Goal: Information Seeking & Learning: Learn about a topic

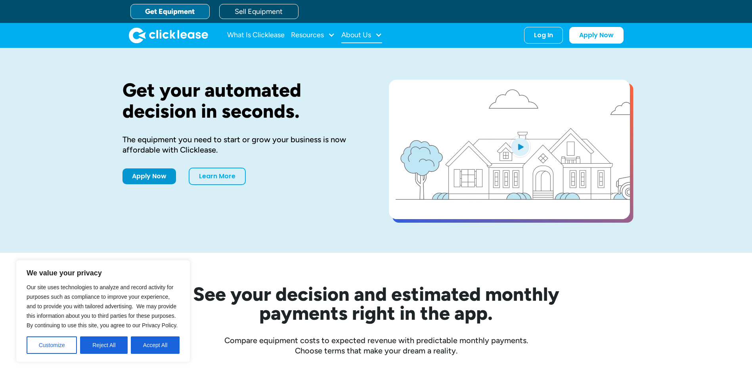
click at [359, 35] on div "About Us" at bounding box center [357, 35] width 30 height 0
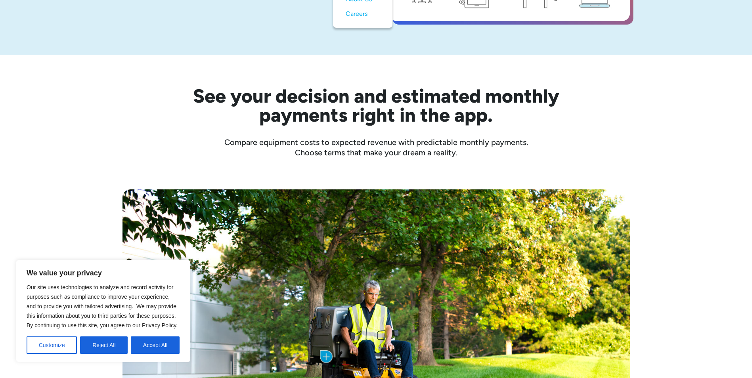
scroll to position [238, 0]
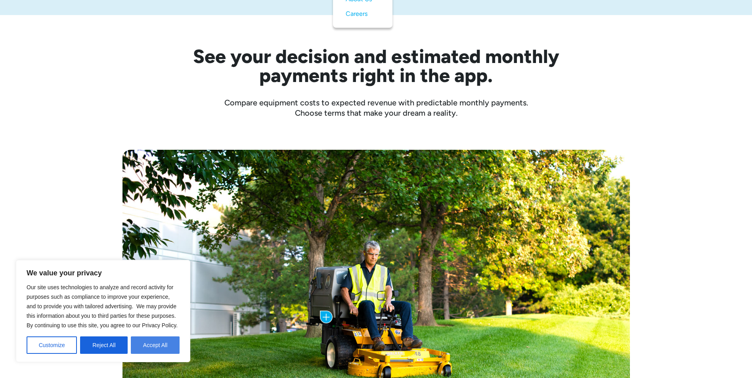
click at [150, 344] on button "Accept All" at bounding box center [155, 345] width 49 height 17
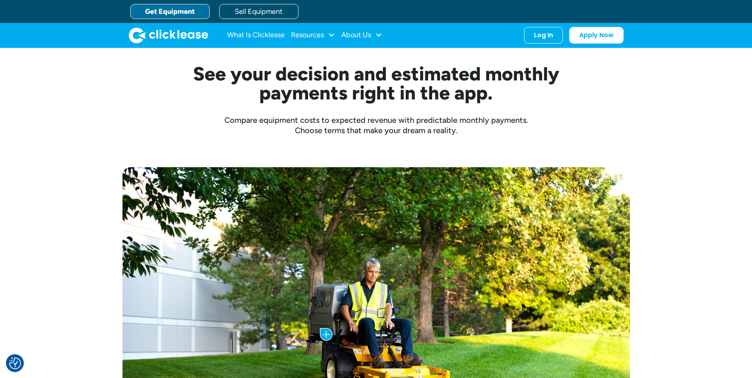
scroll to position [119, 0]
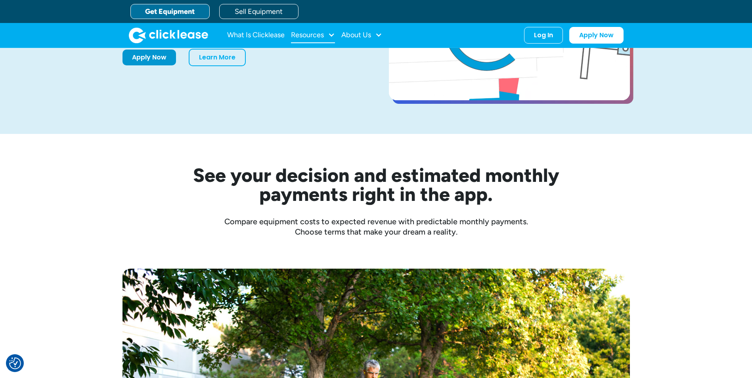
click at [302, 35] on div "Resources" at bounding box center [307, 35] width 33 height 0
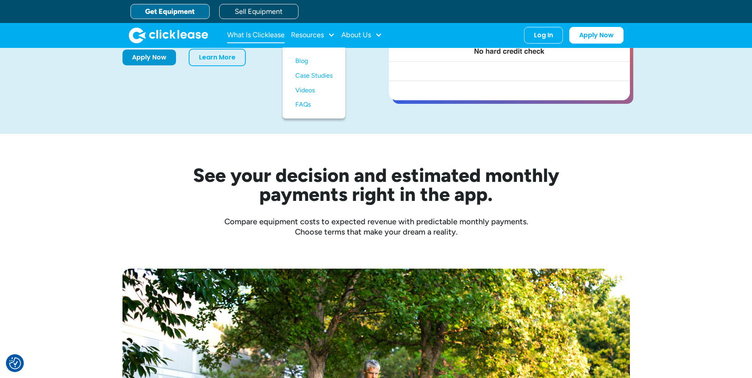
click at [257, 32] on link "What Is Clicklease" at bounding box center [256, 35] width 58 height 16
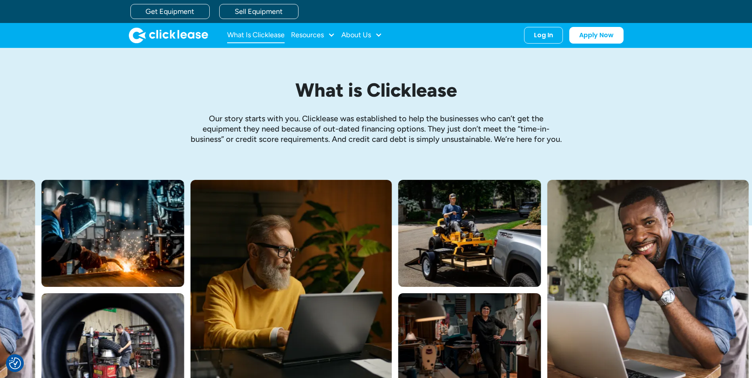
click at [250, 33] on link "What Is Clicklease" at bounding box center [256, 35] width 58 height 16
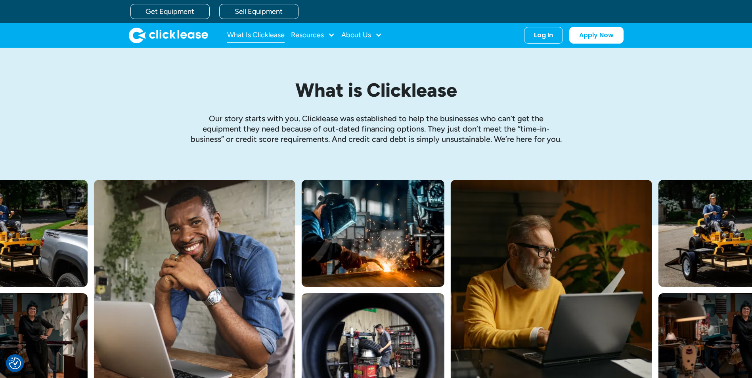
click at [258, 30] on link "What Is Clicklease" at bounding box center [256, 35] width 58 height 16
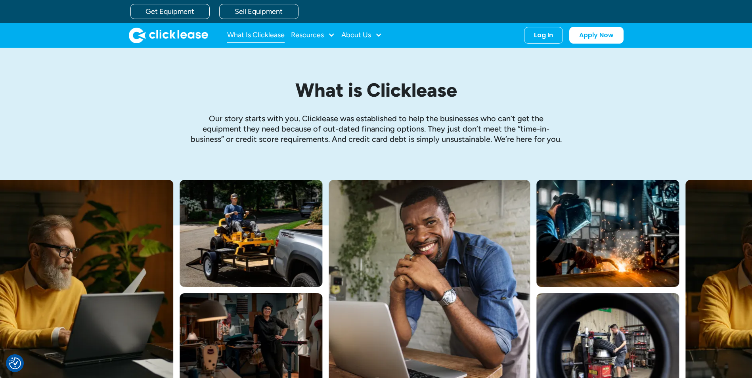
click at [257, 35] on link "What Is Clicklease" at bounding box center [256, 35] width 58 height 16
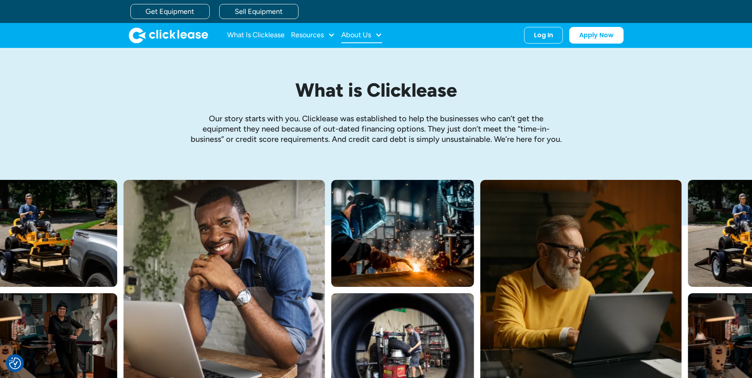
click at [361, 35] on div "About Us" at bounding box center [357, 35] width 30 height 0
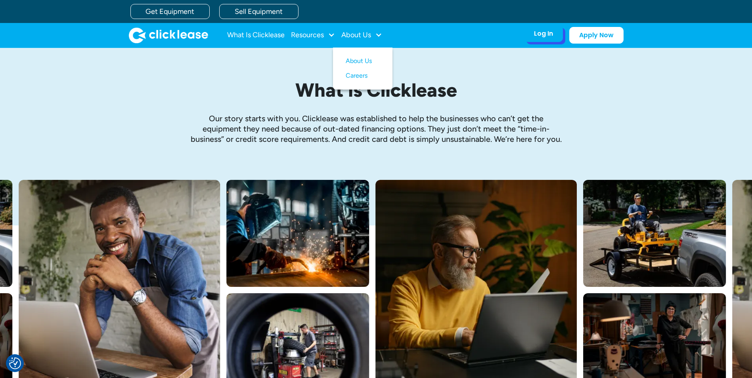
click at [546, 33] on div "Log In" at bounding box center [543, 34] width 19 height 8
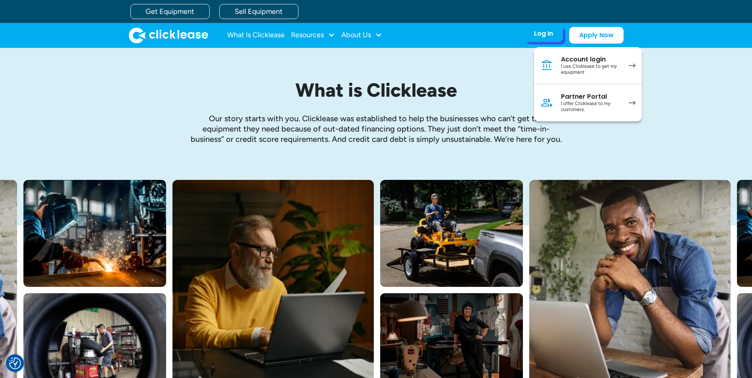
click at [575, 61] on div "Account login" at bounding box center [591, 60] width 60 height 8
